Goal: Task Accomplishment & Management: Manage account settings

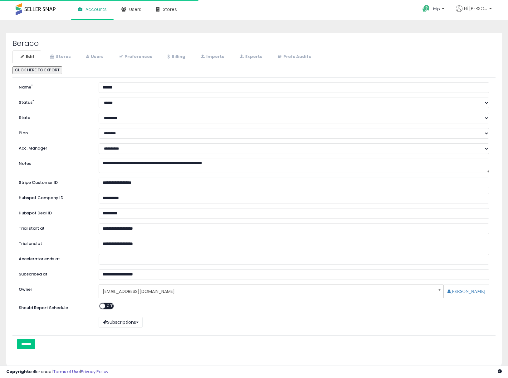
select select "**"
click at [58, 52] on link "Stores" at bounding box center [60, 57] width 36 height 13
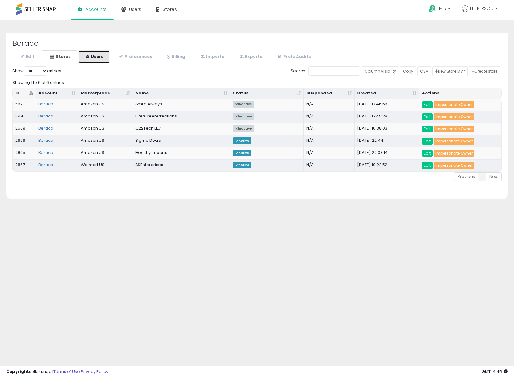
click at [97, 56] on link "Users" at bounding box center [94, 57] width 32 height 13
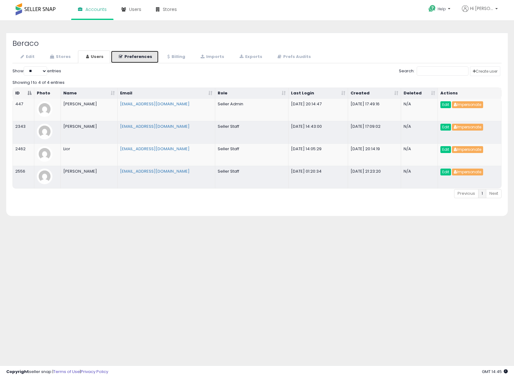
click at [139, 60] on link "Preferences" at bounding box center [135, 57] width 48 height 13
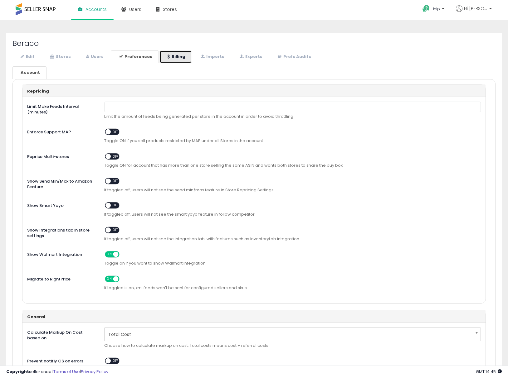
click at [178, 54] on link "Billing" at bounding box center [175, 57] width 32 height 13
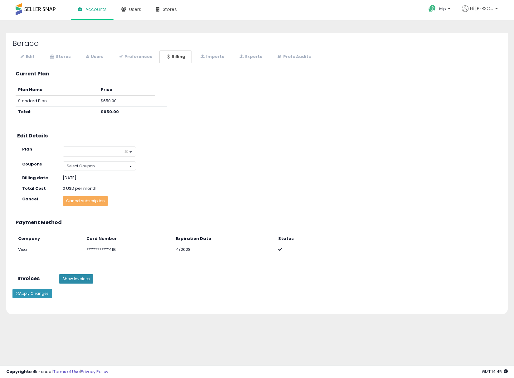
click at [74, 284] on button "Show Invoices" at bounding box center [76, 279] width 34 height 9
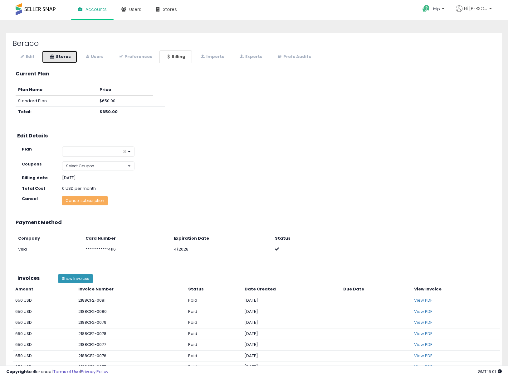
click at [74, 54] on link "Stores" at bounding box center [60, 57] width 36 height 13
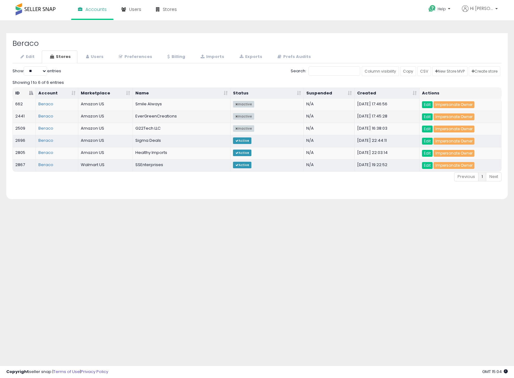
click at [139, 119] on td "EverGreenCreations" at bounding box center [182, 117] width 98 height 12
drag, startPoint x: 139, startPoint y: 119, endPoint x: 155, endPoint y: 116, distance: 16.7
click at [155, 116] on td "EverGreenCreations" at bounding box center [182, 117] width 98 height 12
copy td "EverGreenCreations"
click at [146, 154] on td "Healthy Imports" at bounding box center [182, 153] width 98 height 12
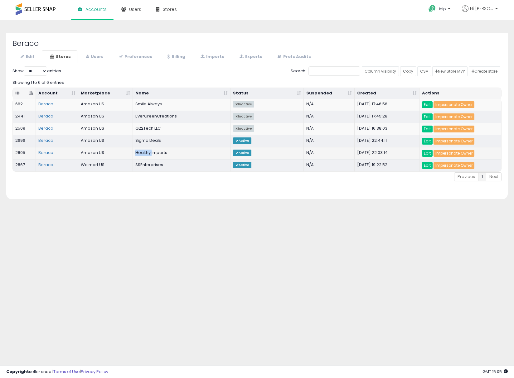
click at [146, 154] on td "Healthy Imports" at bounding box center [182, 153] width 98 height 12
click at [143, 153] on td "Healthy Imports" at bounding box center [182, 153] width 98 height 12
drag, startPoint x: 143, startPoint y: 153, endPoint x: 165, endPoint y: 153, distance: 22.5
click at [165, 153] on td "Healthy Imports" at bounding box center [182, 153] width 98 height 12
click at [144, 116] on td "EverGreenCreations" at bounding box center [182, 117] width 98 height 12
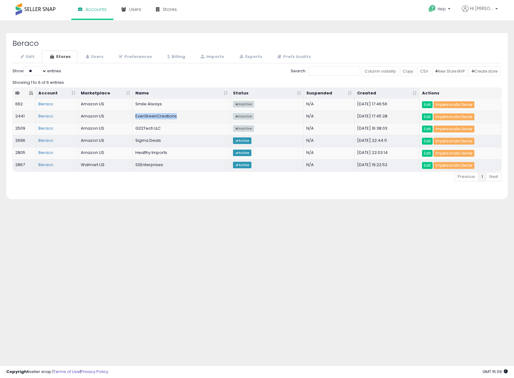
click at [144, 116] on td "EverGreenCreations" at bounding box center [182, 117] width 98 height 12
copy td "EverGreenCreations"
click at [199, 232] on div "**********" at bounding box center [257, 156] width 508 height 259
